Goal: Transaction & Acquisition: Purchase product/service

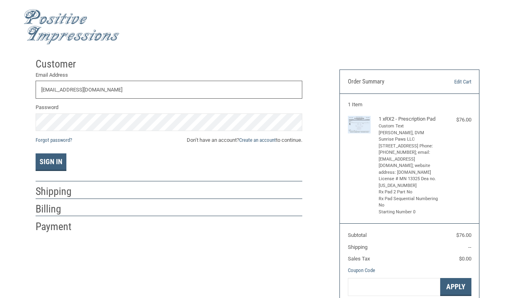
type input "[EMAIL_ADDRESS][DOMAIN_NAME]"
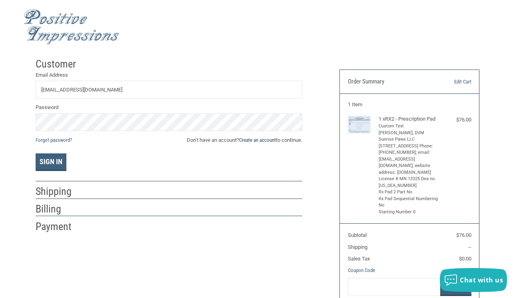
click at [248, 140] on link "Create an account" at bounding box center [257, 140] width 37 height 6
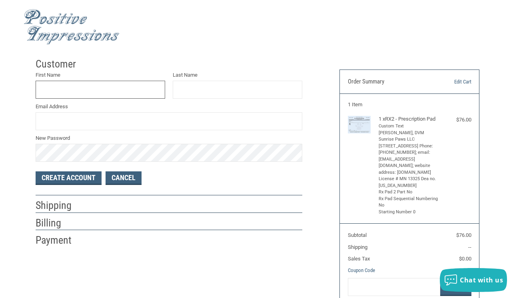
click at [88, 91] on input "First Name" at bounding box center [101, 90] width 130 height 18
click at [54, 95] on input "[PERSON_NAME]" at bounding box center [101, 90] width 130 height 18
type input "[PERSON_NAME]"
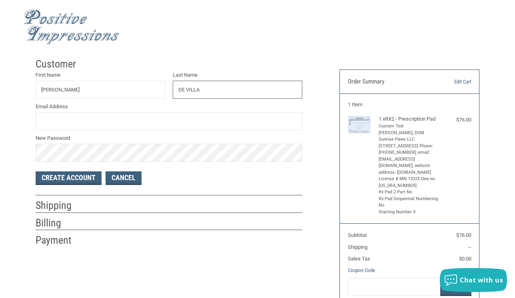
type input "DE VILLA"
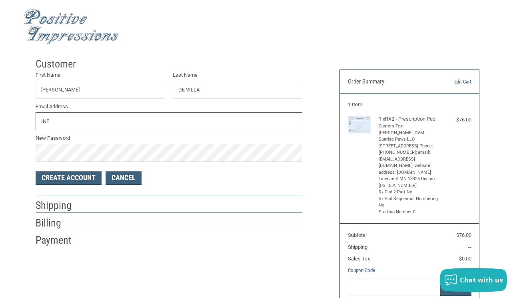
type input "[EMAIL_ADDRESS][DOMAIN_NAME]"
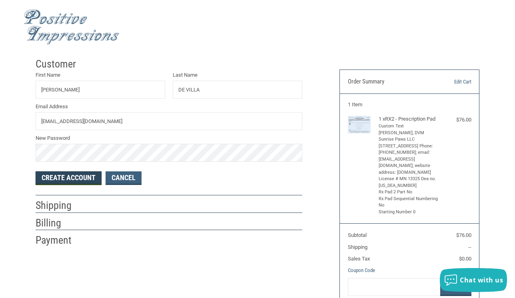
click at [61, 177] on button "Create Account" at bounding box center [69, 179] width 66 height 14
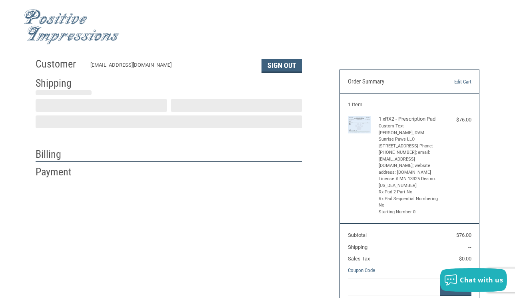
select select "US"
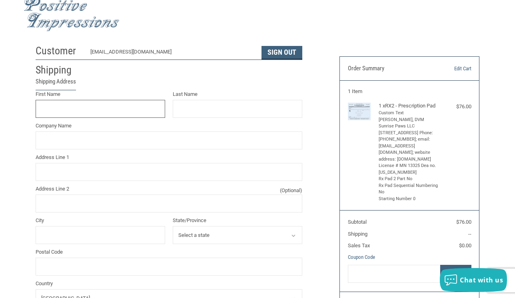
scroll to position [13, 0]
type input "[PERSON_NAME]"
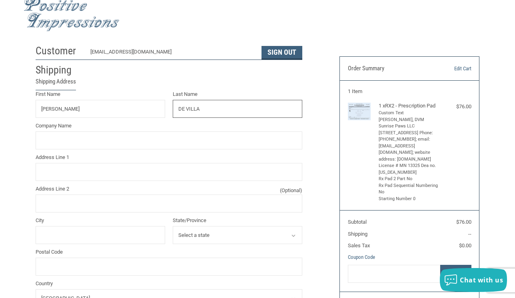
type input "DE VILLA"
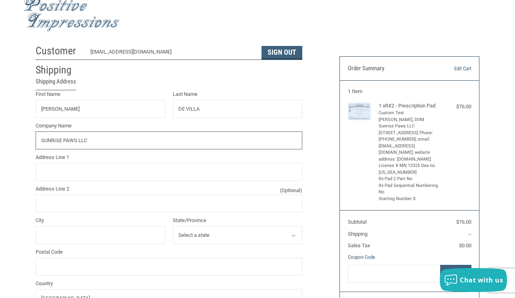
type input "SUNRISE PAWS LLC"
type input "[STREET_ADDRESS]"
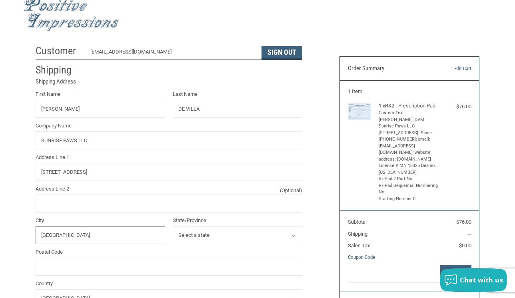
type input "[GEOGRAPHIC_DATA]"
click at [193, 240] on select "Select a state [US_STATE] [US_STATE] [US_STATE] [US_STATE] [US_STATE] [US_STATE…" at bounding box center [238, 235] width 130 height 18
select select "MN"
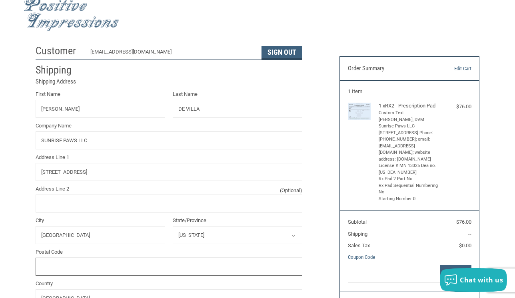
click at [176, 276] on input "Postal Code" at bounding box center [169, 267] width 267 height 18
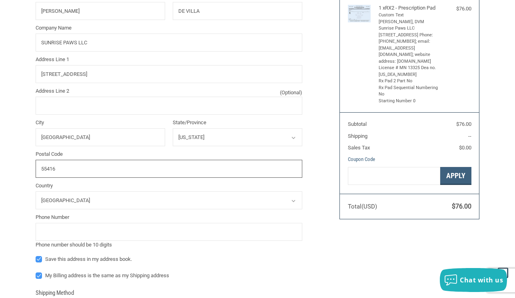
scroll to position [154, 0]
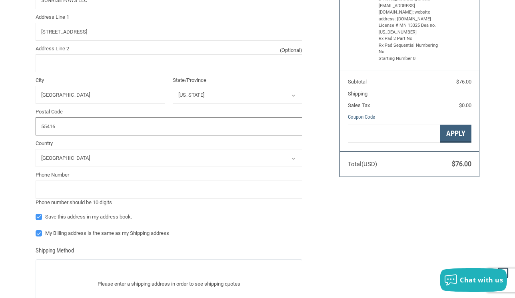
type input "55416"
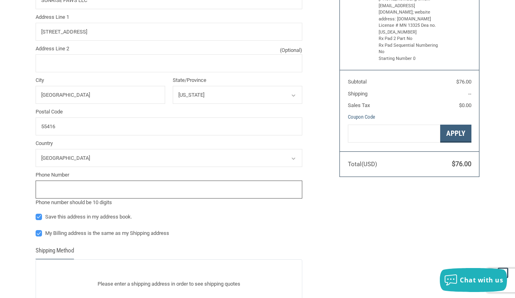
click at [64, 194] on input "tel" at bounding box center [169, 190] width 267 height 18
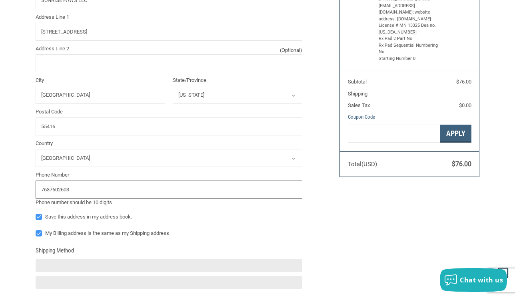
type input "7637602603"
click at [316, 194] on div "Customer [EMAIL_ADDRESS][DOMAIN_NAME] Sign Out Shipping Shipping Address First …" at bounding box center [182, 150] width 304 height 500
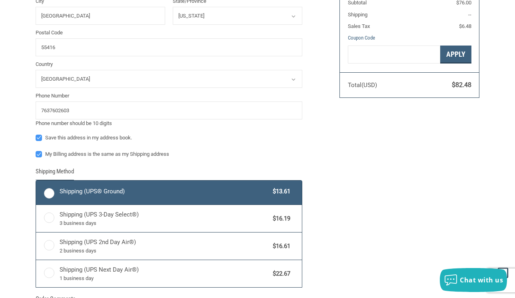
radio input "true"
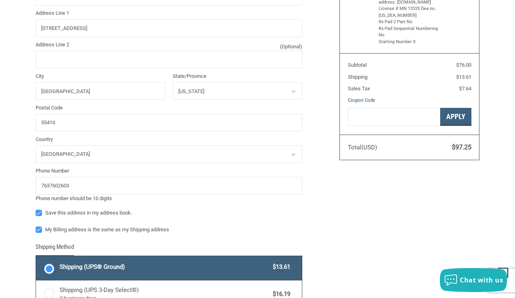
scroll to position [339, 0]
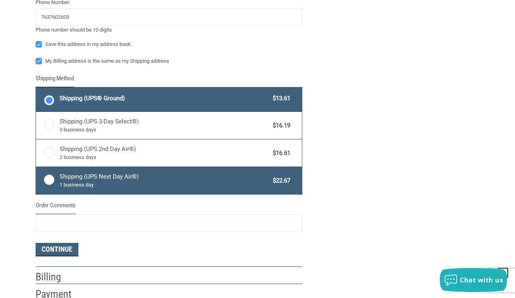
click at [254, 185] on span "1 business day" at bounding box center [165, 185] width 210 height 8
click at [36, 168] on input "Shipping (UPS Next Day Air®) 1 business day $22.67" at bounding box center [36, 168] width 0 height 0
radio input "true"
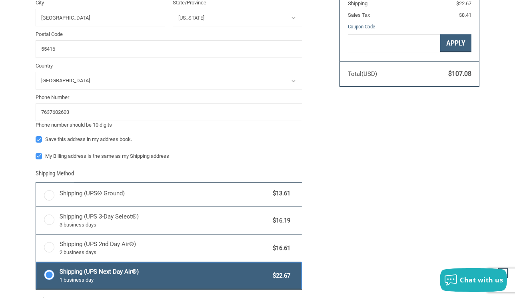
scroll to position [414, 0]
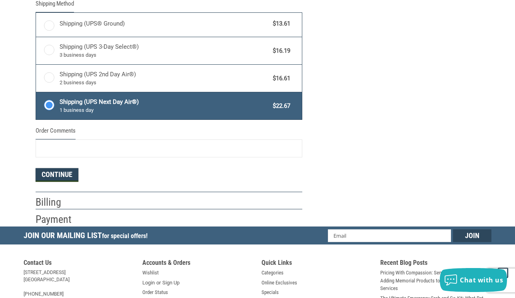
click at [74, 172] on button "Continue" at bounding box center [57, 175] width 43 height 14
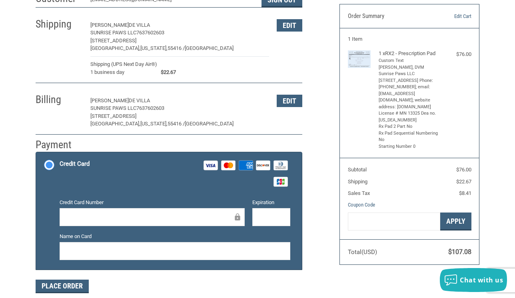
scroll to position [139, 0]
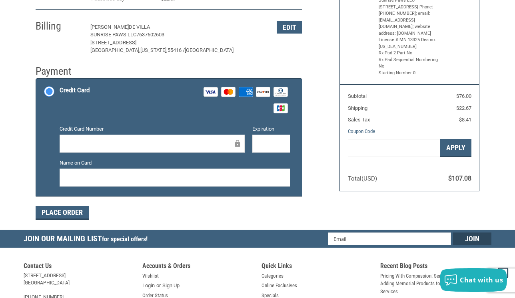
click at [148, 137] on div at bounding box center [152, 144] width 185 height 18
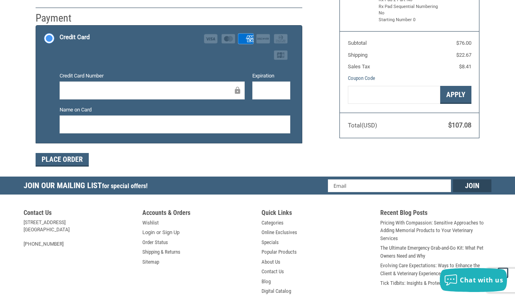
scroll to position [184, 0]
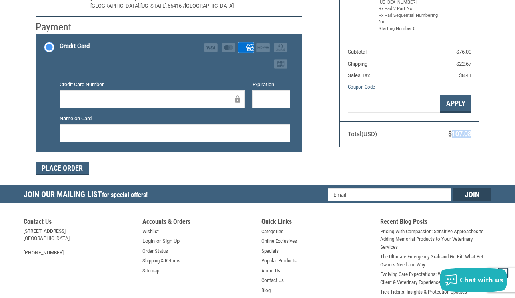
drag, startPoint x: 472, startPoint y: 133, endPoint x: 452, endPoint y: 132, distance: 20.4
click at [452, 132] on section "Total (USD) $107.08" at bounding box center [409, 134] width 139 height 25
copy span "107.08"
click at [54, 175] on button "Place Order" at bounding box center [62, 169] width 53 height 14
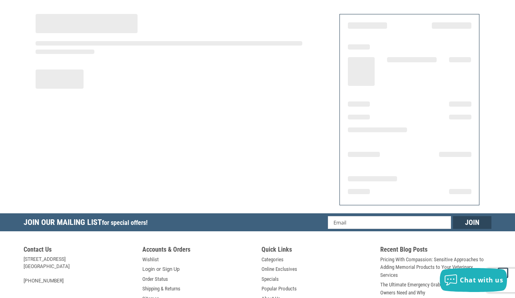
scroll to position [42, 0]
